Goal: Task Accomplishment & Management: Manage account settings

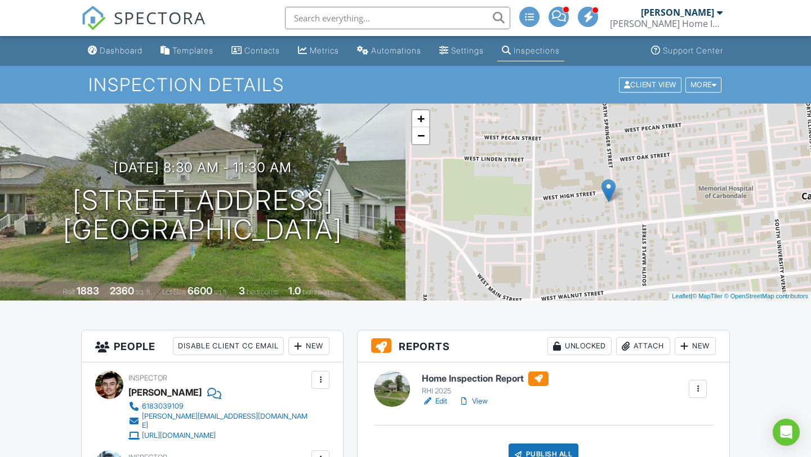
scroll to position [193, 0]
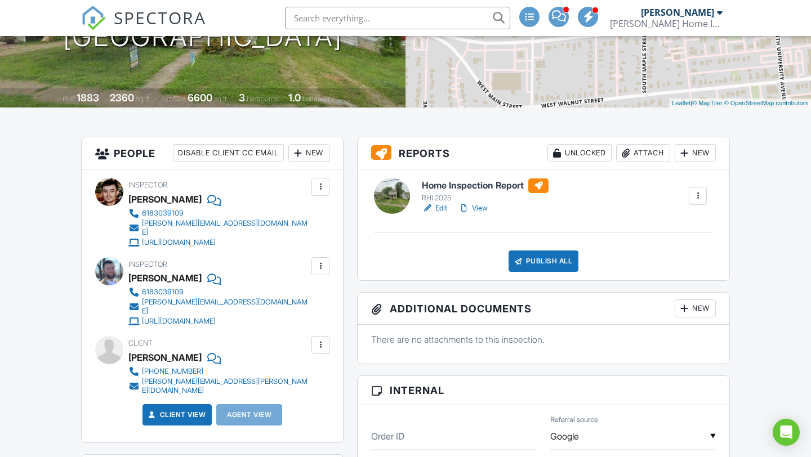
click at [321, 261] on div at bounding box center [320, 266] width 11 height 11
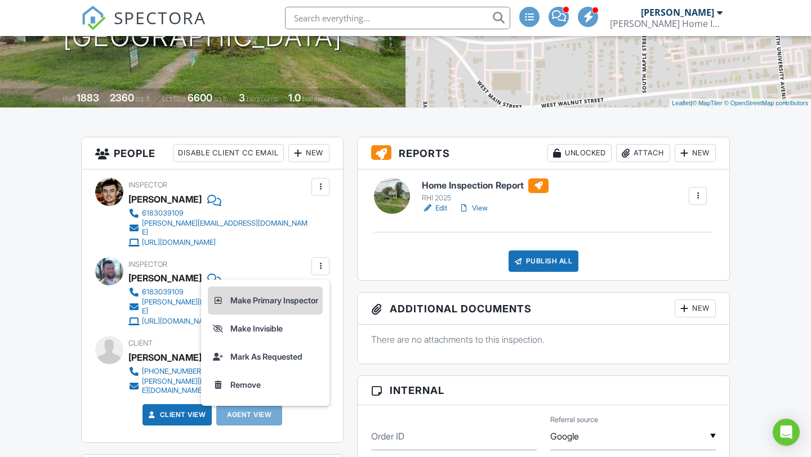
click at [296, 298] on li "Make Primary Inspector" at bounding box center [265, 301] width 115 height 28
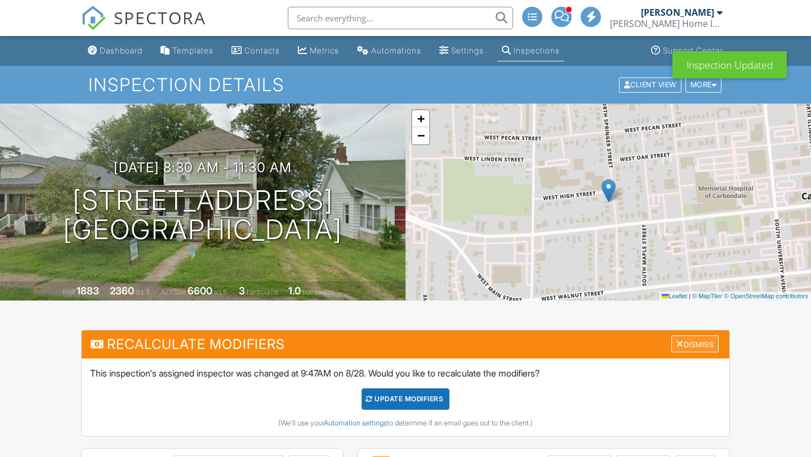
click at [697, 346] on div "Dismiss" at bounding box center [694, 344] width 47 height 17
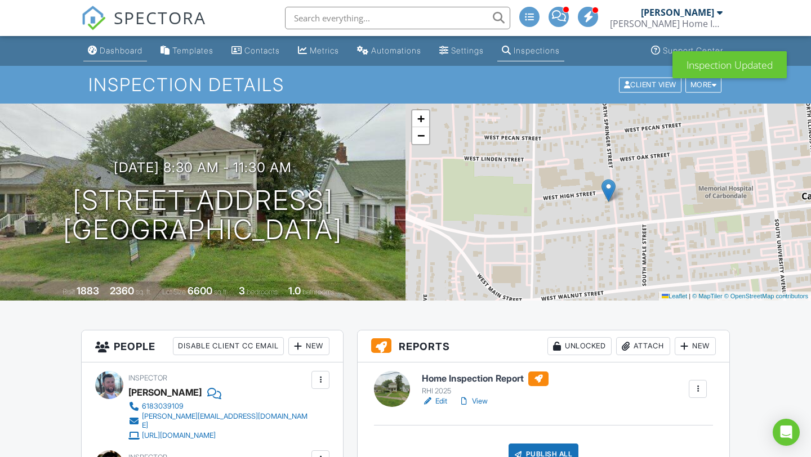
click at [133, 53] on div "Dashboard" at bounding box center [121, 51] width 43 height 10
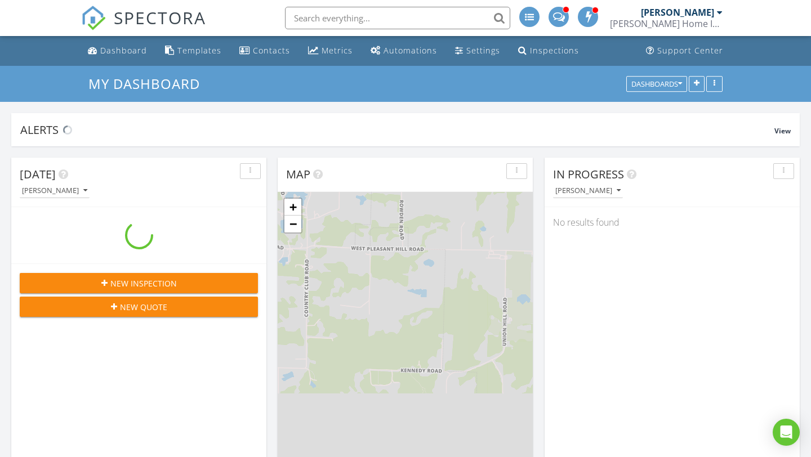
scroll to position [1025, 811]
